Goal: Task Accomplishment & Management: Manage account settings

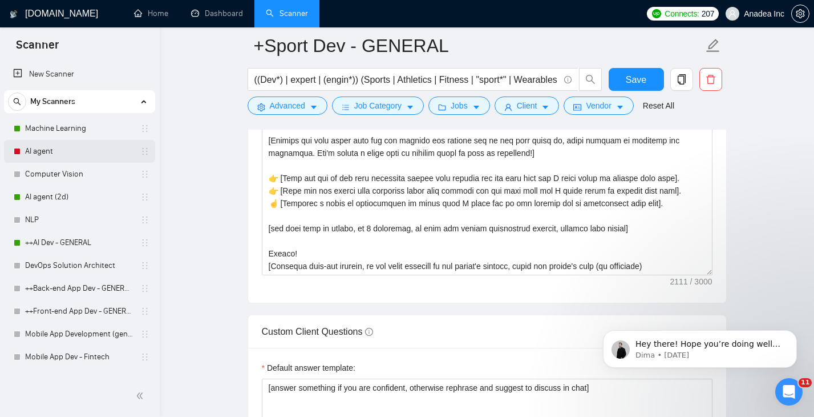
scroll to position [1494, 0]
click at [86, 128] on link "Machine Learning" at bounding box center [79, 128] width 108 height 23
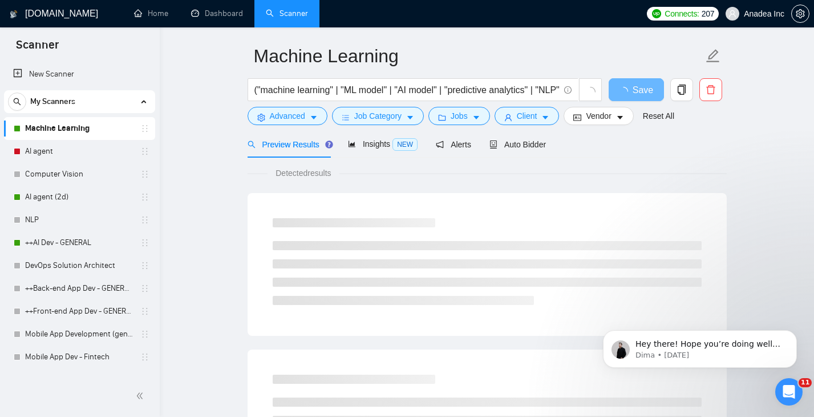
scroll to position [41, 0]
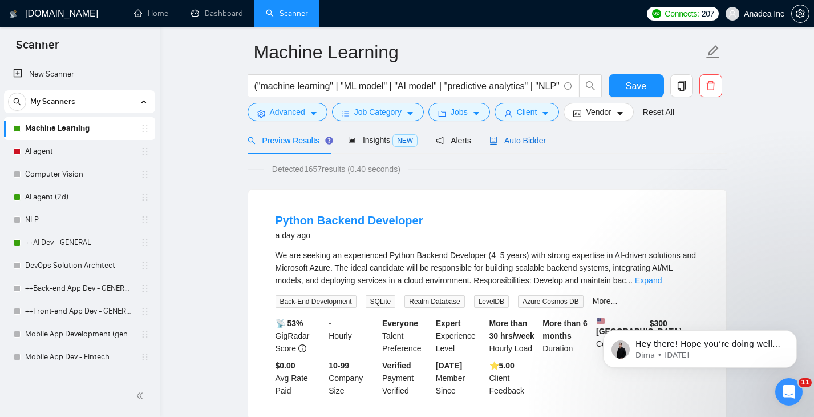
click at [534, 140] on span "Auto Bidder" at bounding box center [518, 140] width 56 height 9
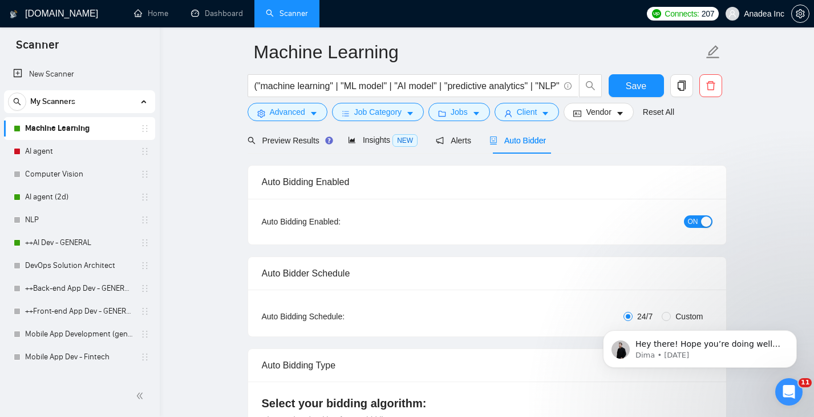
click at [688, 220] on span "ON" at bounding box center [693, 221] width 10 height 13
click at [74, 152] on link "AI agent" at bounding box center [79, 151] width 108 height 23
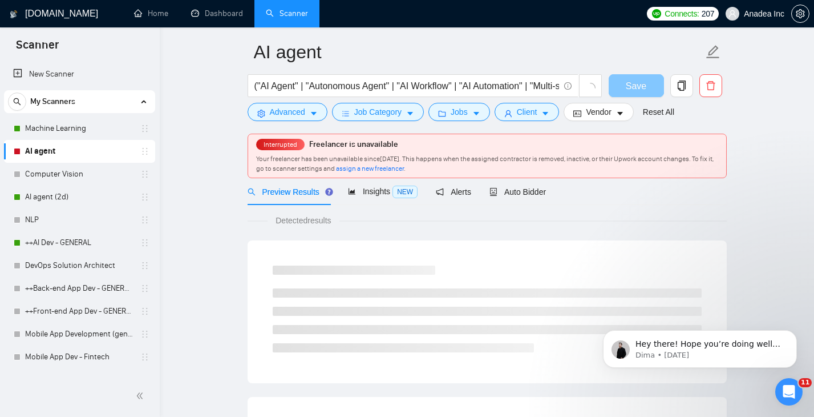
click at [647, 87] on button "Save" at bounding box center [636, 85] width 55 height 23
click at [46, 130] on link "Machine Learning" at bounding box center [79, 128] width 108 height 23
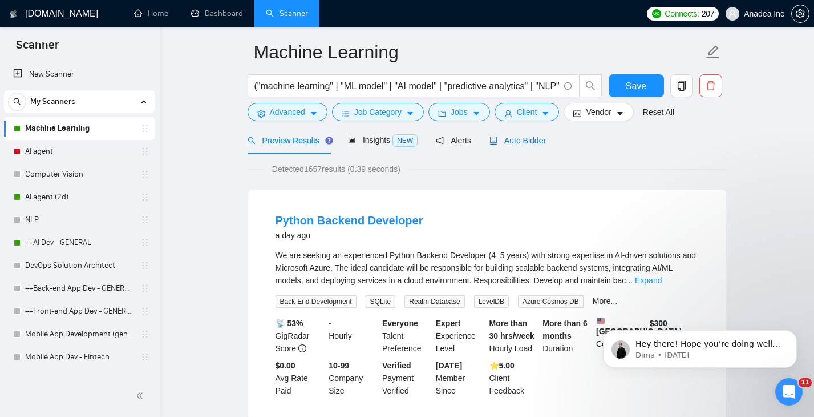
click at [522, 144] on span "Auto Bidder" at bounding box center [518, 140] width 56 height 9
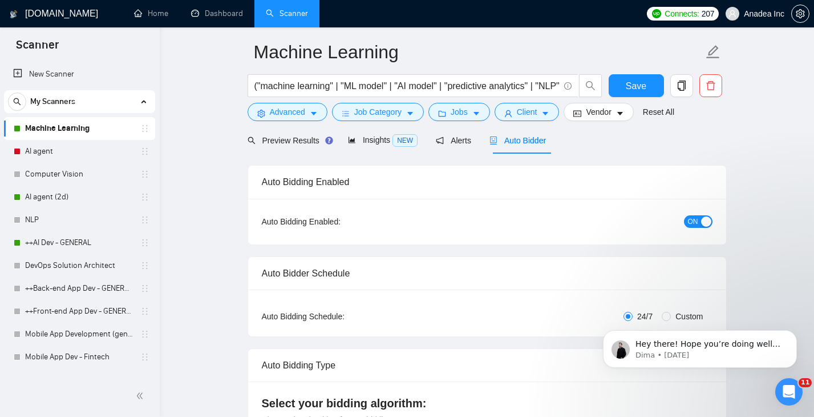
click at [690, 225] on span "ON" at bounding box center [693, 221] width 10 height 13
click at [643, 89] on span "Save" at bounding box center [636, 86] width 21 height 14
click at [62, 146] on link "AI agent" at bounding box center [79, 151] width 108 height 23
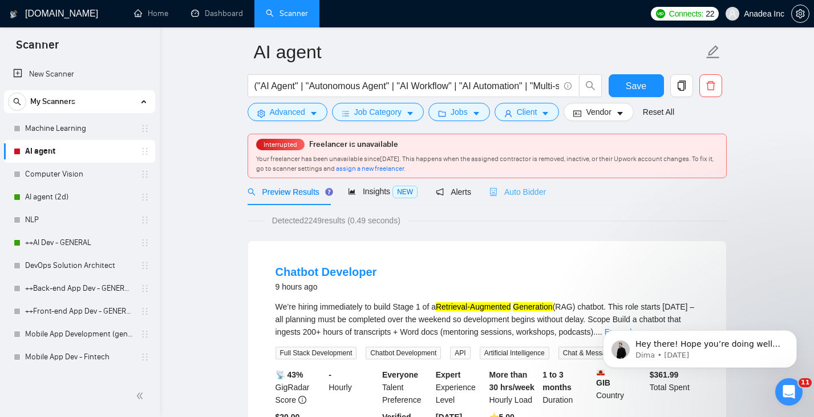
click at [545, 200] on div "Auto Bidder" at bounding box center [518, 191] width 56 height 27
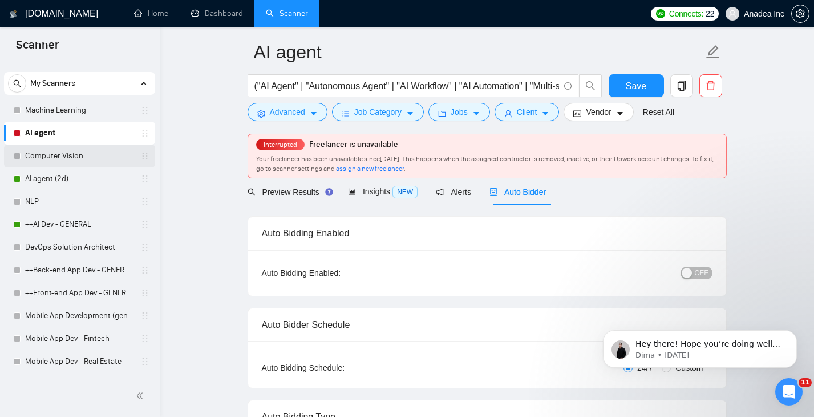
scroll to position [27, 0]
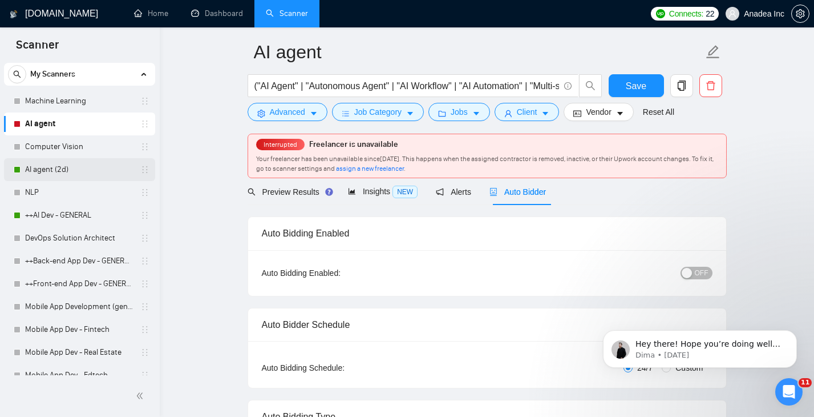
click at [68, 170] on link "AI agent (2d)" at bounding box center [79, 169] width 108 height 23
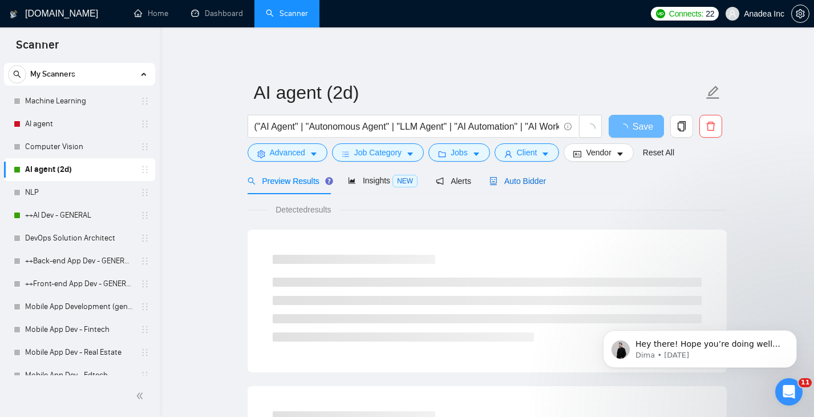
click at [533, 177] on span "Auto Bidder" at bounding box center [518, 180] width 56 height 9
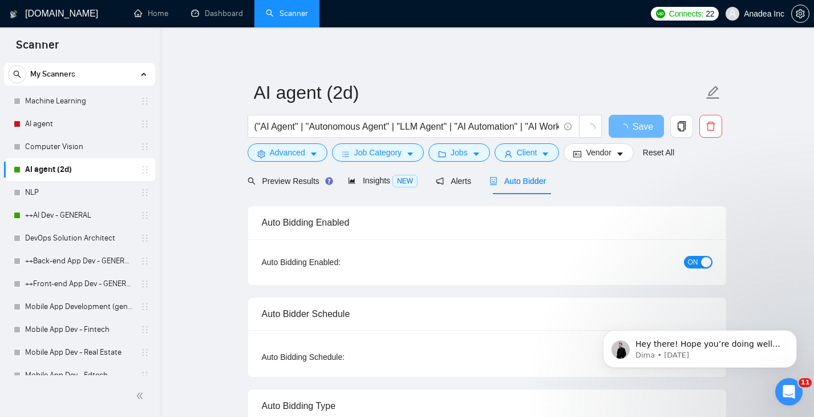
click at [685, 260] on button "ON" at bounding box center [698, 262] width 29 height 13
click at [82, 215] on link "++AI Dev - GENERAL" at bounding box center [79, 215] width 108 height 23
click at [636, 123] on span "Save" at bounding box center [636, 126] width 21 height 14
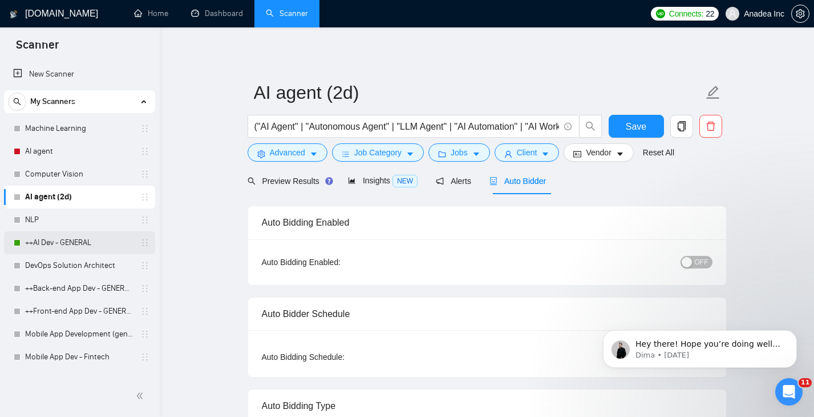
click at [60, 246] on link "++AI Dev - GENERAL" at bounding box center [79, 242] width 108 height 23
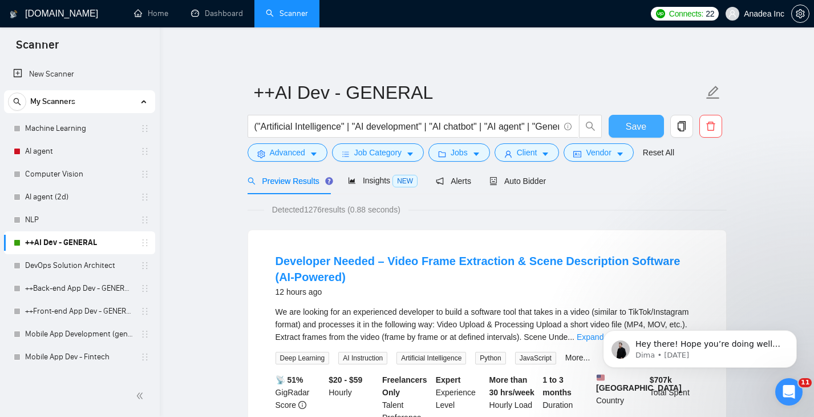
drag, startPoint x: 638, startPoint y: 126, endPoint x: 650, endPoint y: 240, distance: 114.8
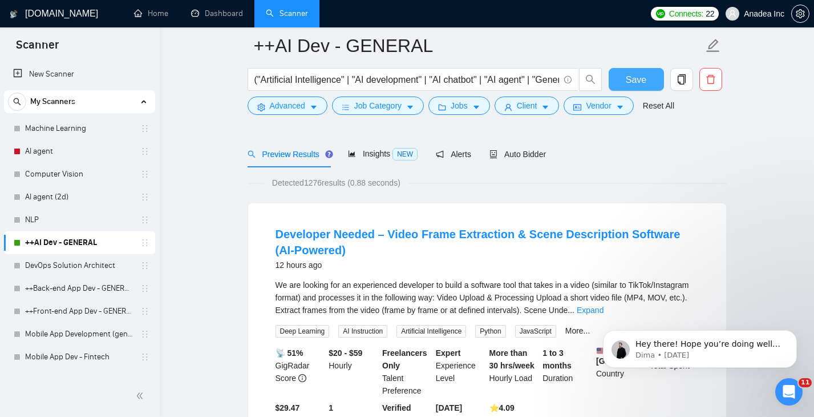
scroll to position [49, 0]
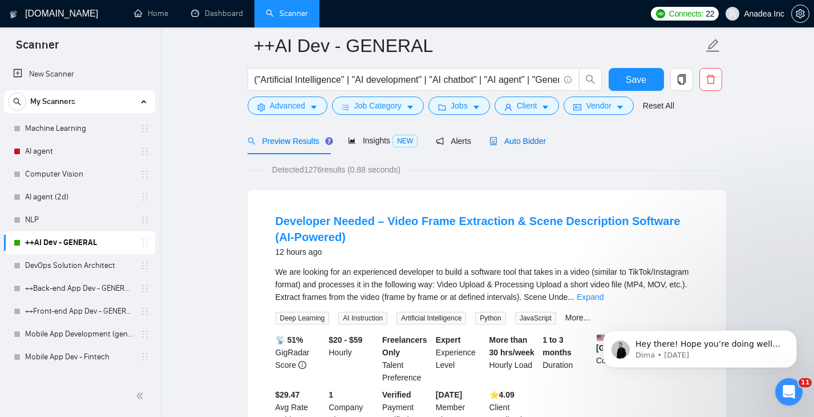
click at [532, 139] on span "Auto Bidder" at bounding box center [518, 140] width 56 height 9
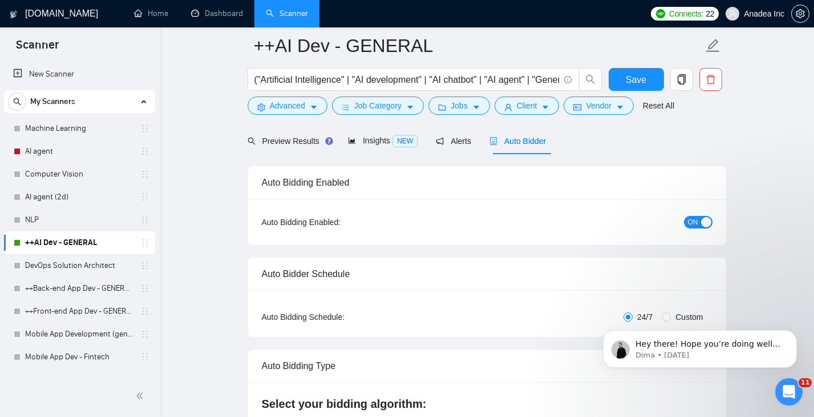
click at [691, 220] on span "ON" at bounding box center [693, 222] width 10 height 13
click at [629, 74] on span "Save" at bounding box center [636, 79] width 21 height 14
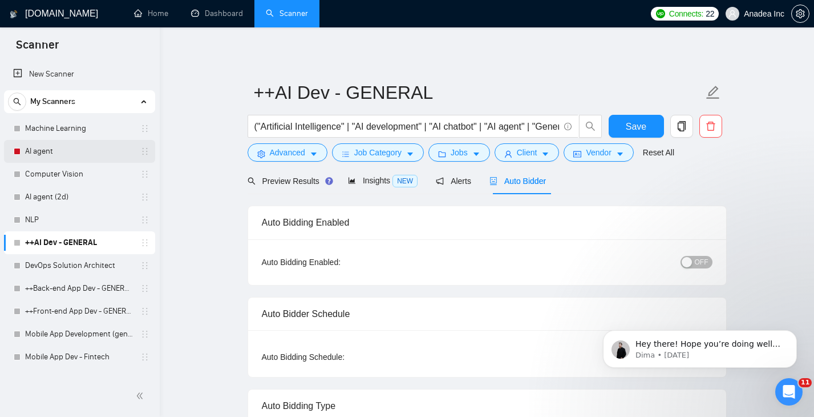
click at [64, 148] on link "AI agent" at bounding box center [79, 151] width 108 height 23
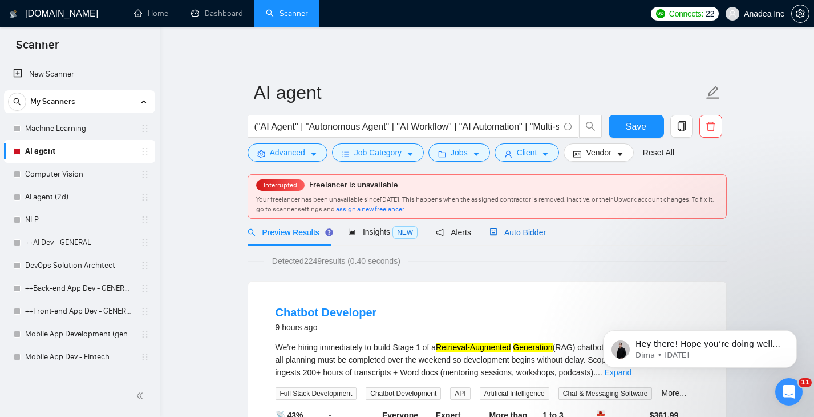
click at [526, 235] on span "Auto Bidder" at bounding box center [518, 232] width 56 height 9
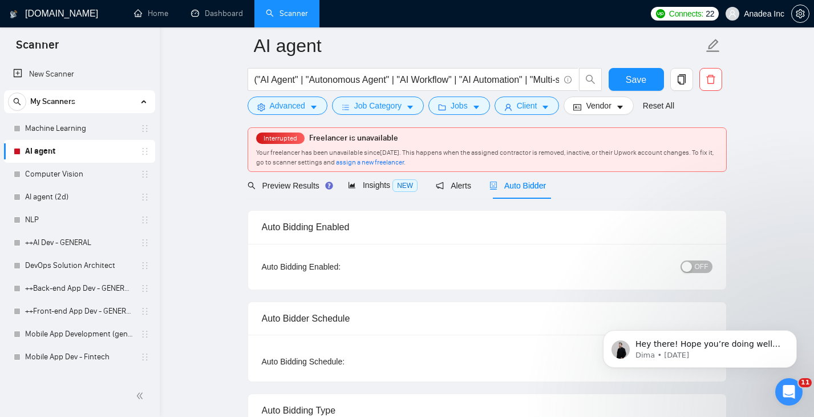
scroll to position [43, 0]
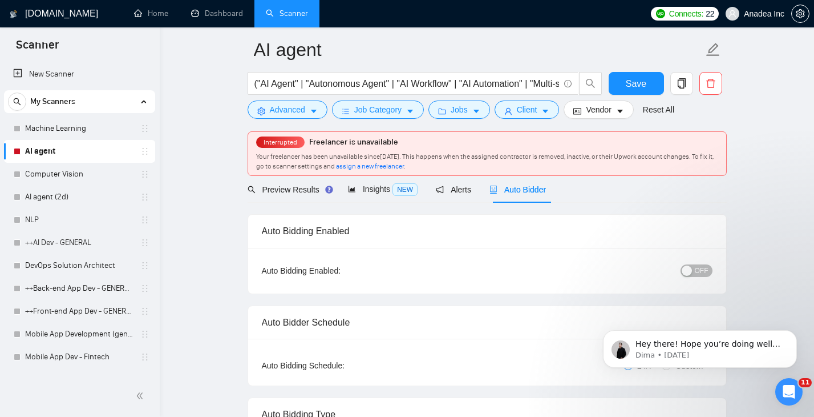
click at [710, 265] on div "OFF" at bounding box center [637, 270] width 150 height 13
click at [704, 273] on span "OFF" at bounding box center [702, 270] width 14 height 13
click at [688, 269] on span "ON" at bounding box center [693, 270] width 10 height 13
click at [651, 90] on button "Save" at bounding box center [636, 83] width 55 height 23
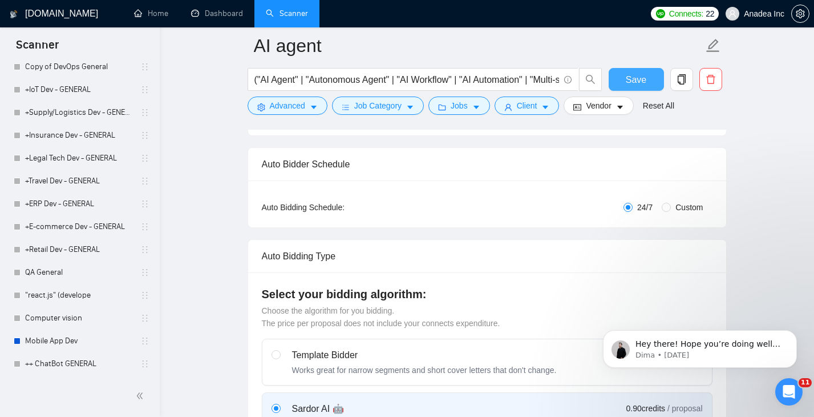
scroll to position [399, 0]
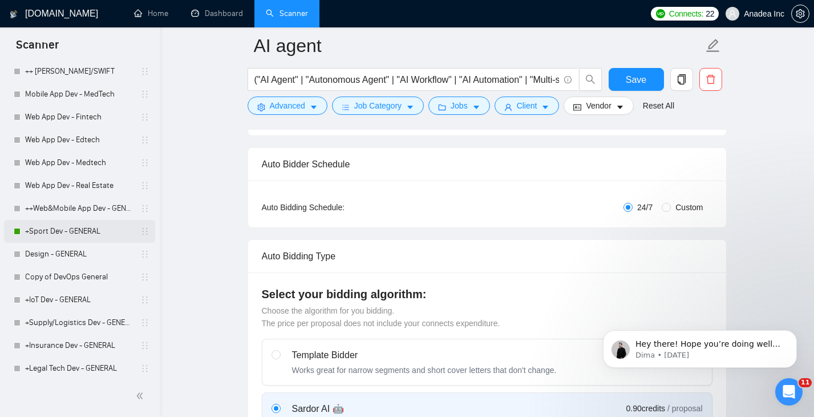
click at [53, 236] on link "+Sport Dev - GENERAL" at bounding box center [79, 231] width 108 height 23
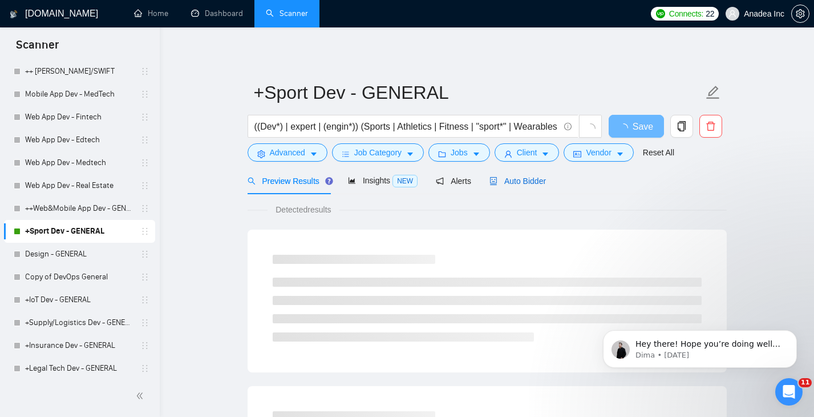
click at [526, 179] on span "Auto Bidder" at bounding box center [518, 180] width 56 height 9
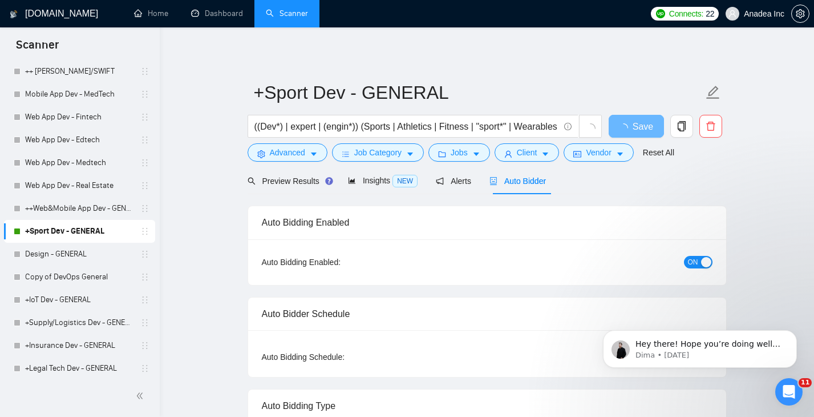
click at [695, 263] on span "ON" at bounding box center [693, 262] width 10 height 13
click at [637, 128] on span "Save" at bounding box center [636, 126] width 21 height 14
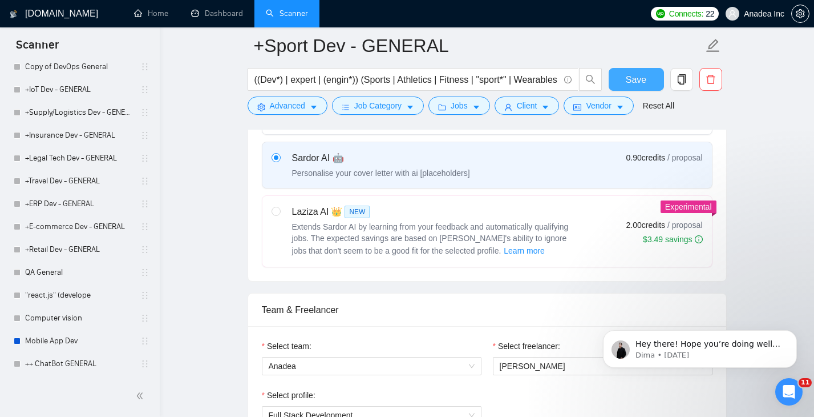
scroll to position [412, 0]
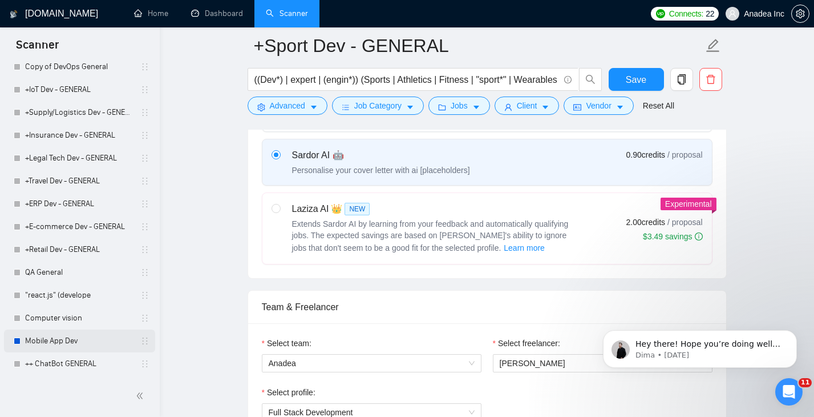
click at [52, 336] on link "Mobile App Dev" at bounding box center [79, 340] width 108 height 23
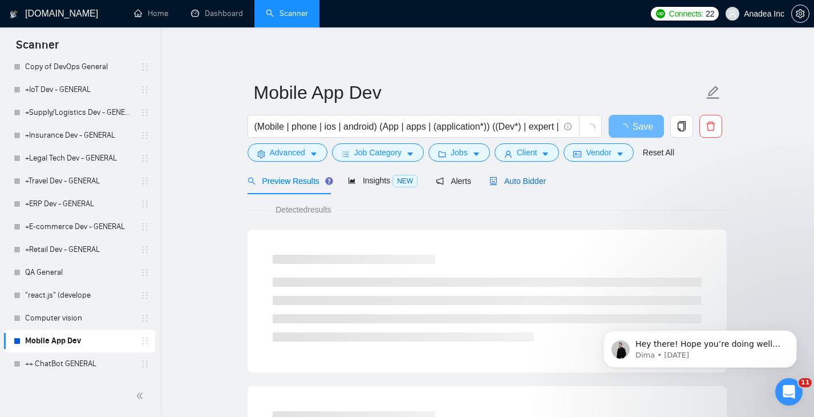
click at [540, 181] on span "Auto Bidder" at bounding box center [518, 180] width 56 height 9
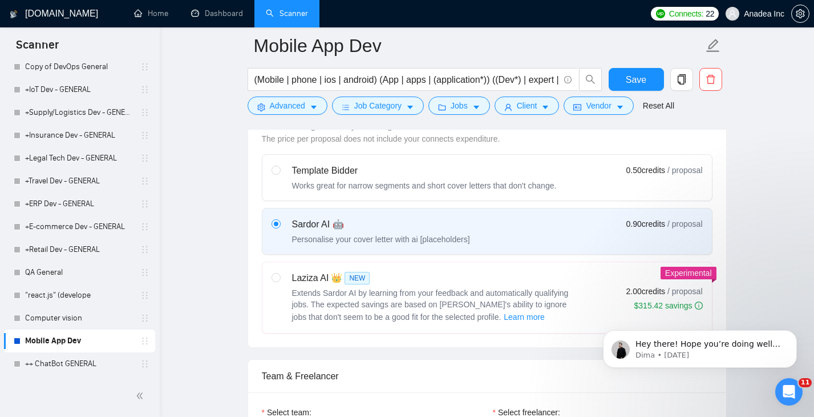
scroll to position [386, 0]
click at [471, 391] on div "Team & Freelancer" at bounding box center [487, 374] width 451 height 33
